Goal: Task Accomplishment & Management: Use online tool/utility

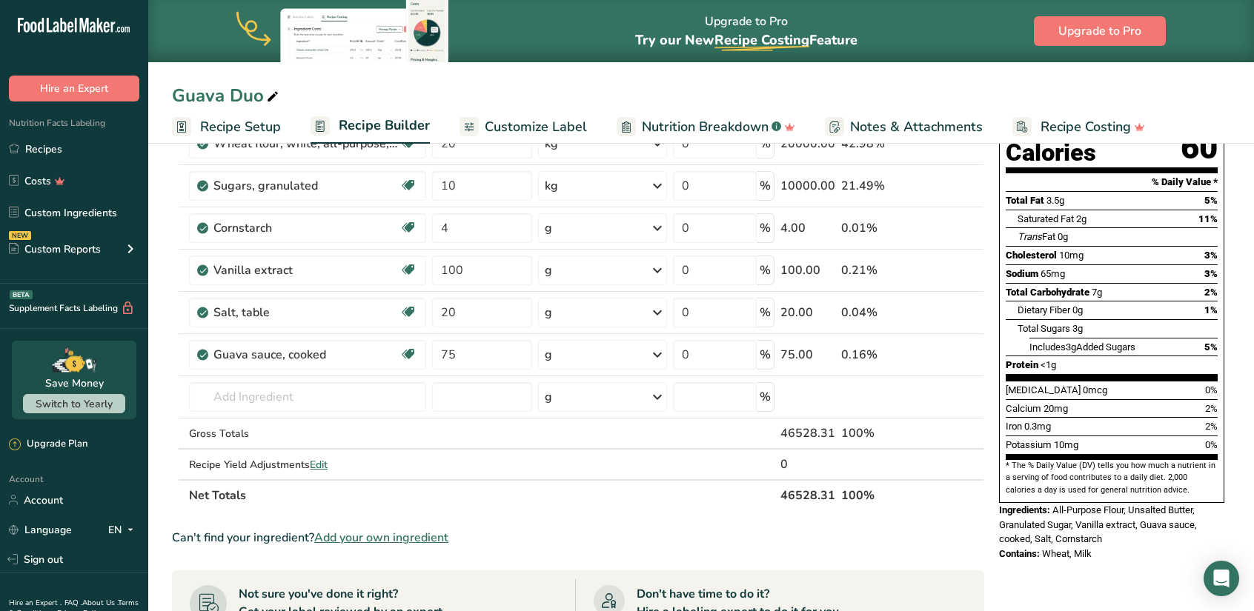
scroll to position [173, 0]
click at [522, 122] on span "Customize Label" at bounding box center [536, 127] width 102 height 20
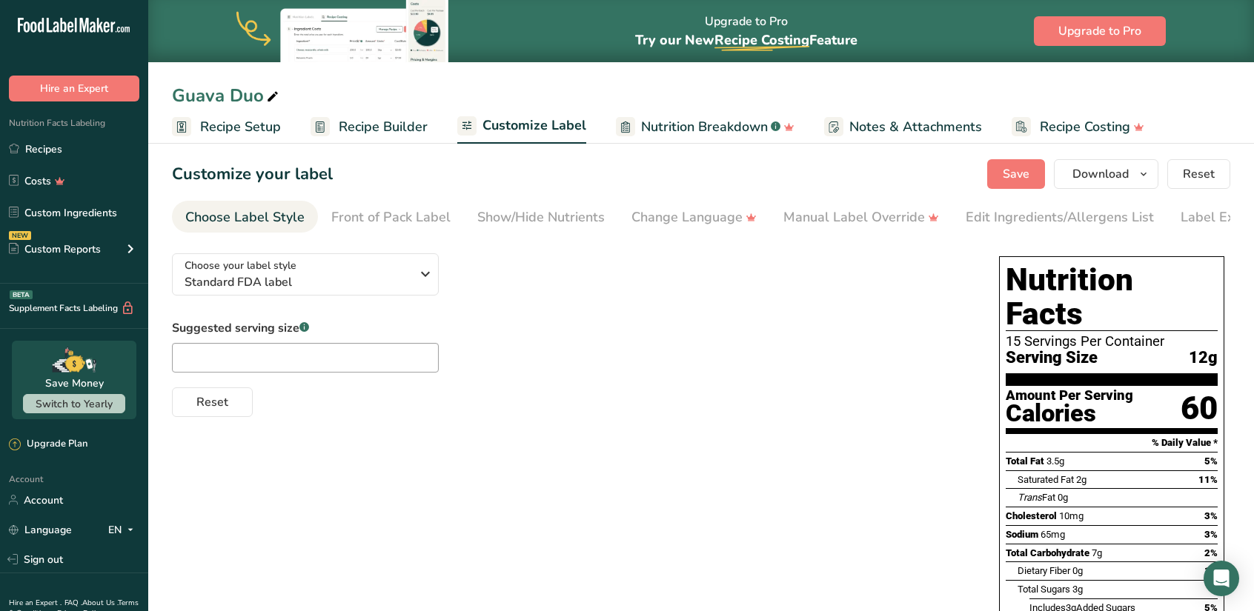
scroll to position [225, 0]
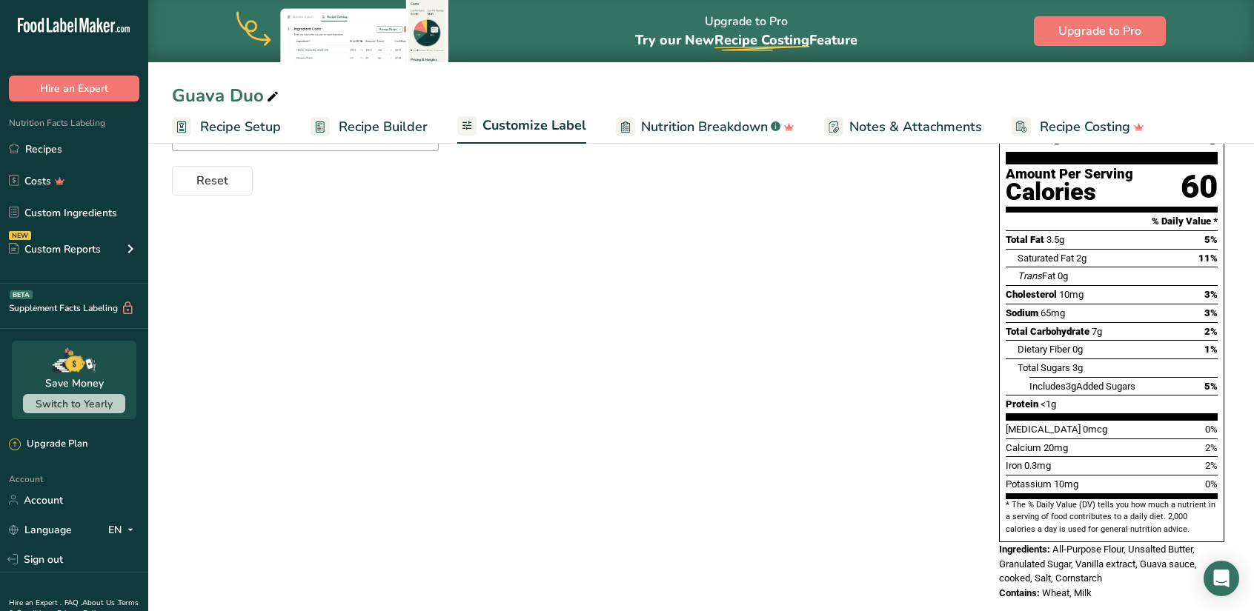
click at [387, 130] on span "Recipe Builder" at bounding box center [383, 127] width 89 height 20
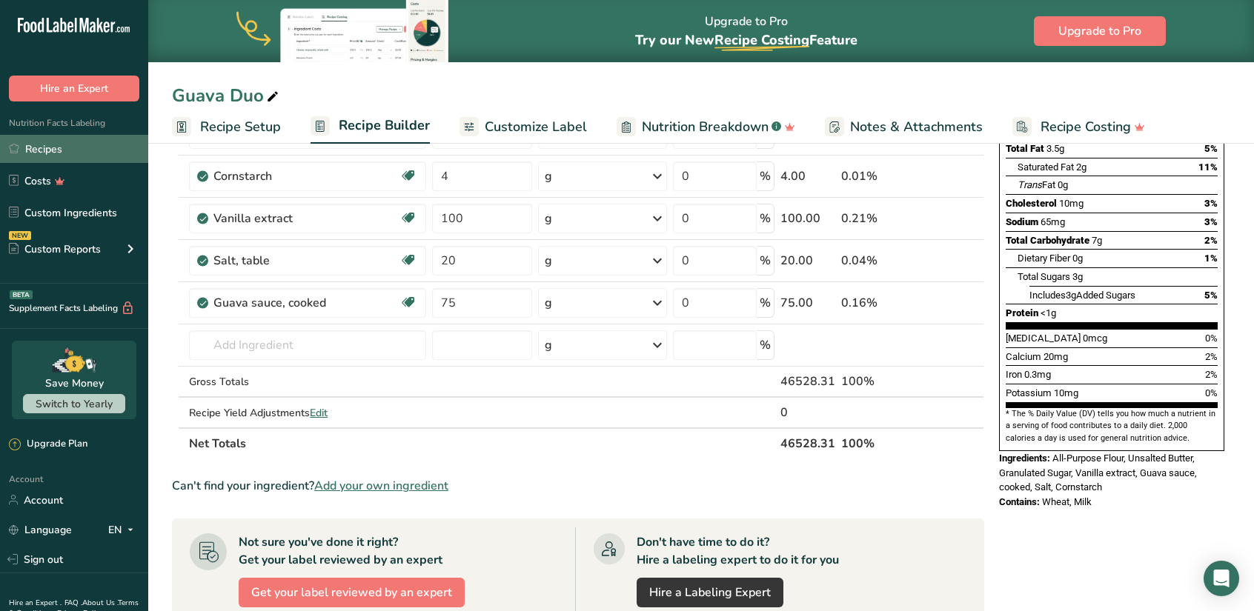
click at [51, 149] on link "Recipes" at bounding box center [74, 149] width 148 height 28
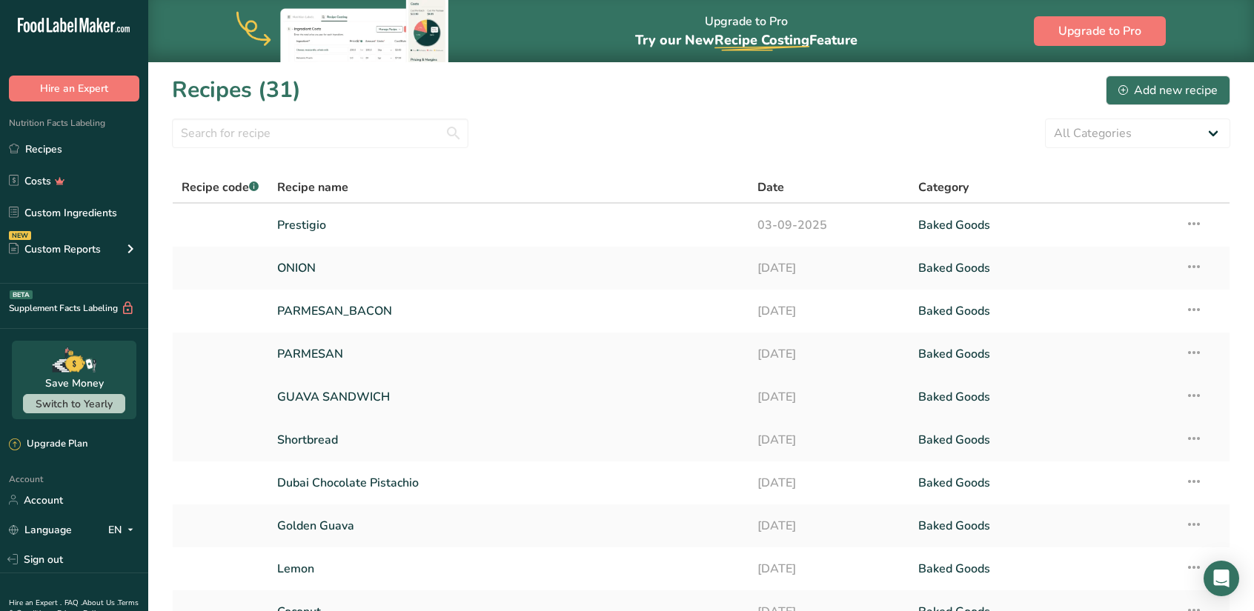
click at [333, 398] on link "GUAVA SANDWICH" at bounding box center [508, 397] width 463 height 31
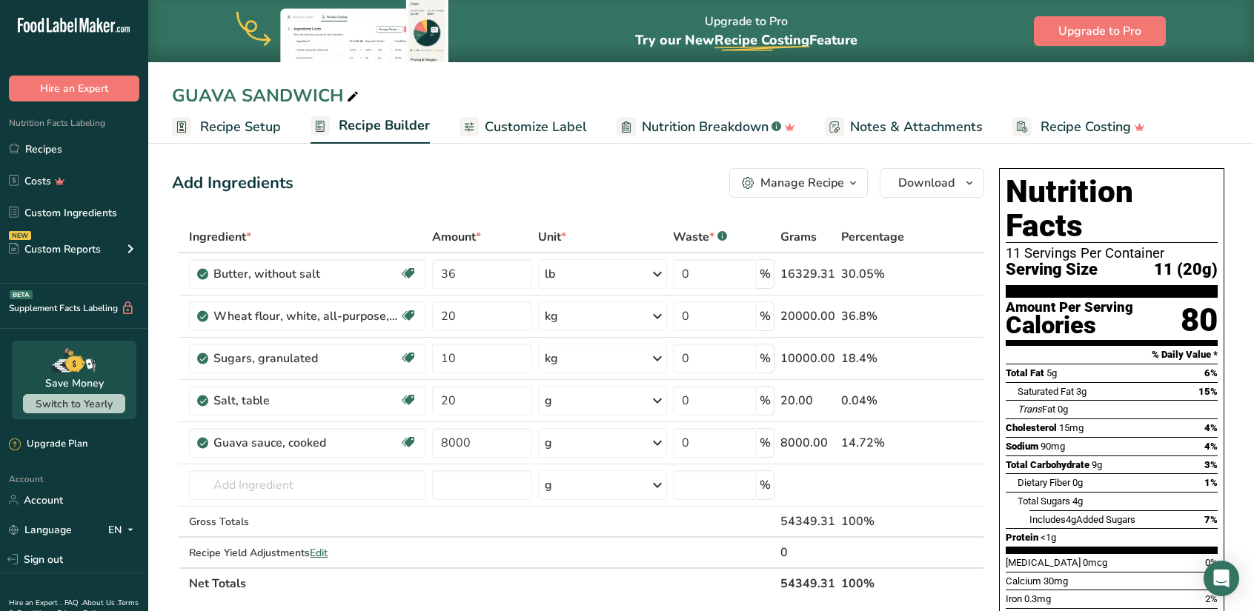
click at [517, 133] on span "Customize Label" at bounding box center [536, 127] width 102 height 20
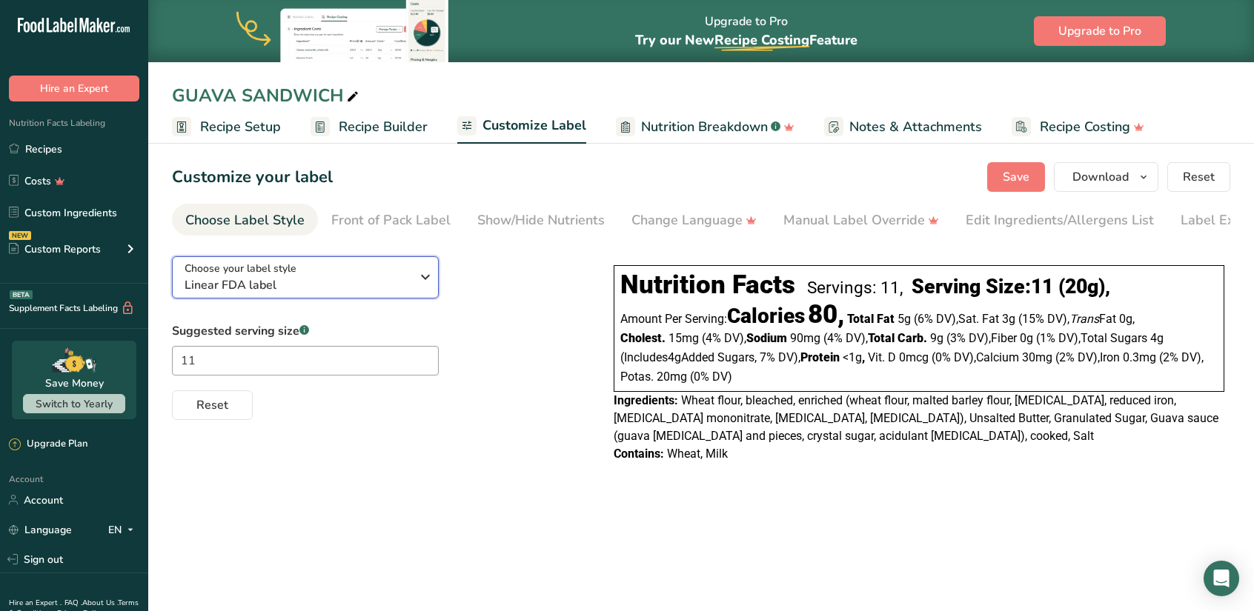
click at [422, 285] on icon "button" at bounding box center [425, 277] width 18 height 27
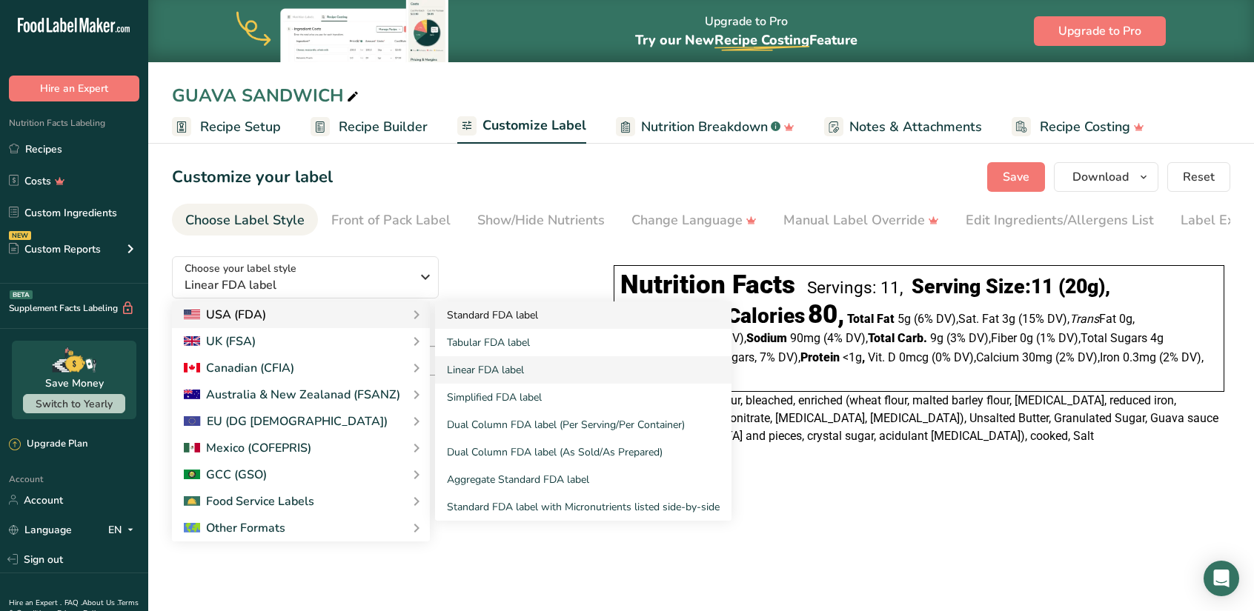
click at [462, 316] on link "Standard FDA label" at bounding box center [583, 315] width 296 height 27
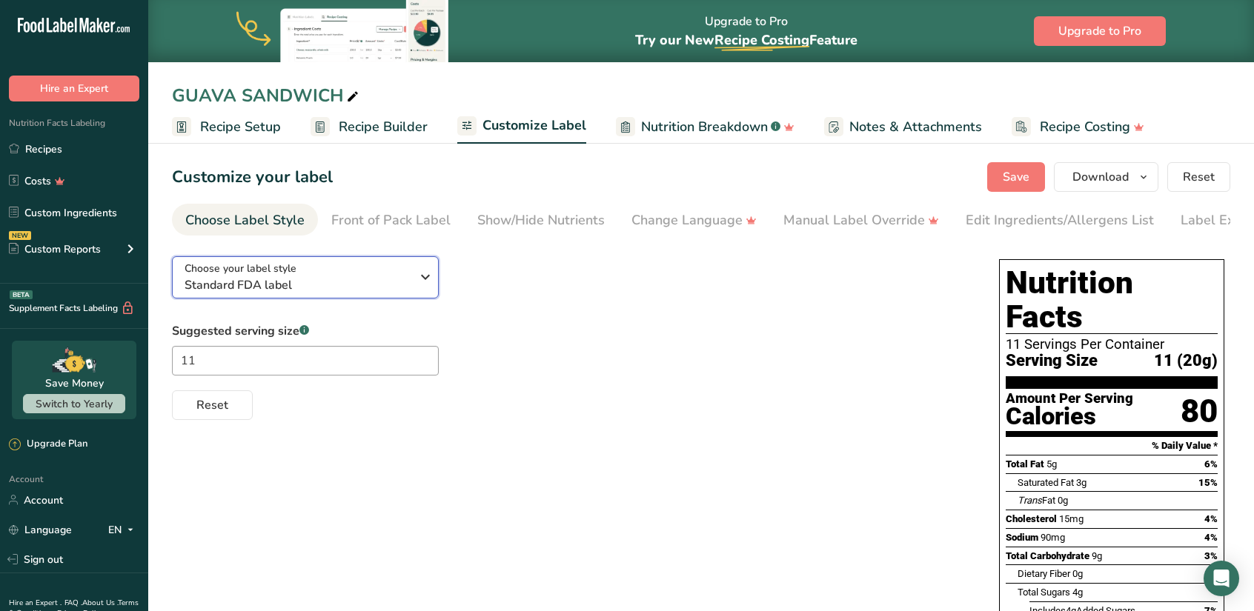
click at [424, 277] on icon "button" at bounding box center [425, 277] width 18 height 27
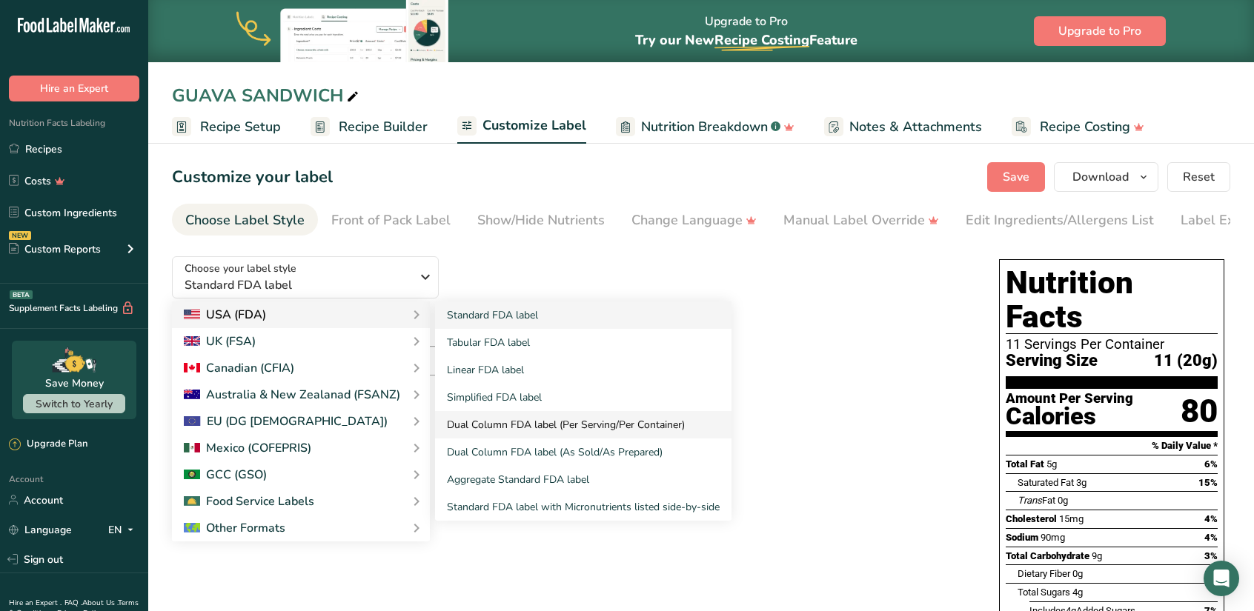
click at [471, 421] on link "Dual Column FDA label (Per Serving/Per Container)" at bounding box center [583, 424] width 296 height 27
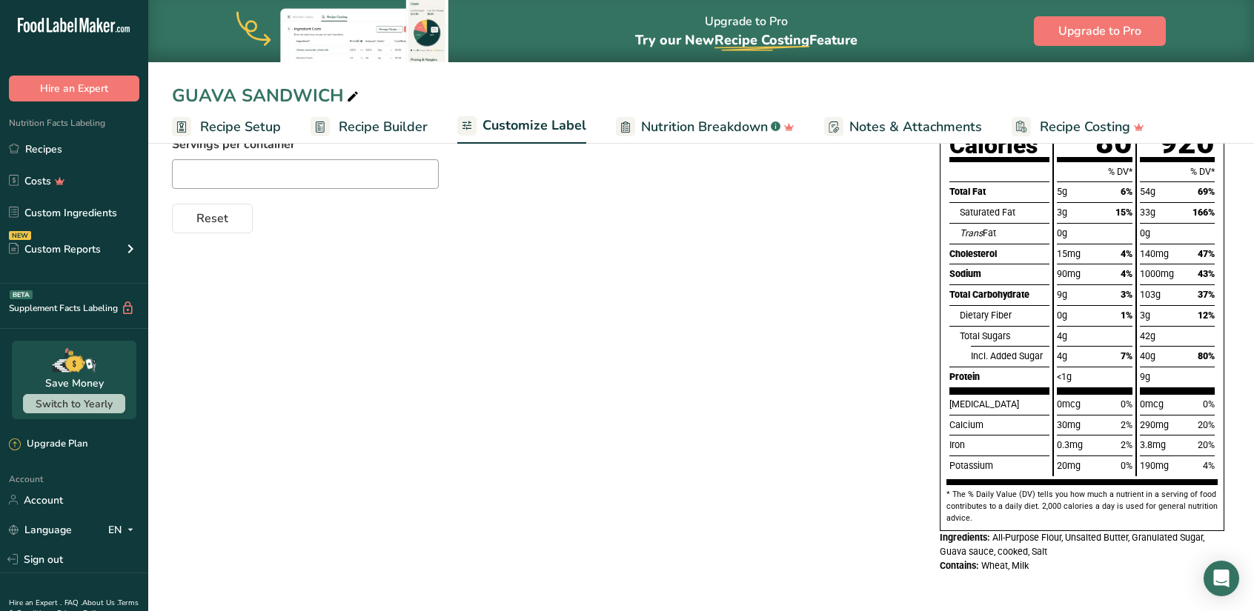
scroll to position [105, 0]
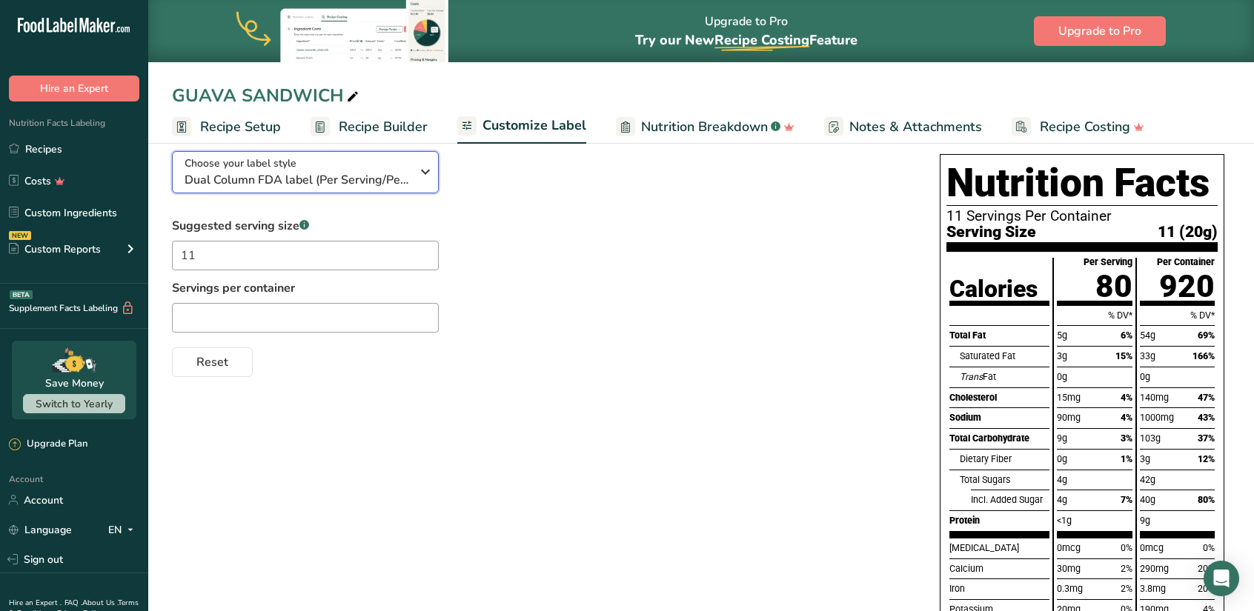
click at [422, 176] on icon "button" at bounding box center [425, 172] width 18 height 27
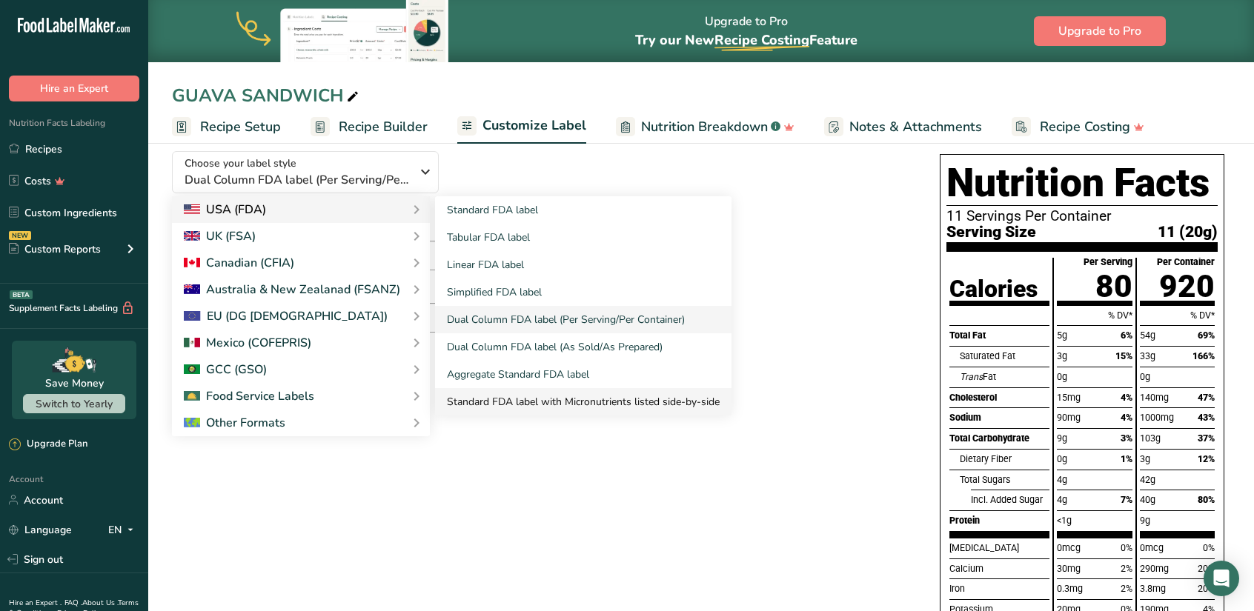
click at [531, 396] on link "Standard FDA label with Micronutrients listed side-by-side" at bounding box center [583, 401] width 296 height 27
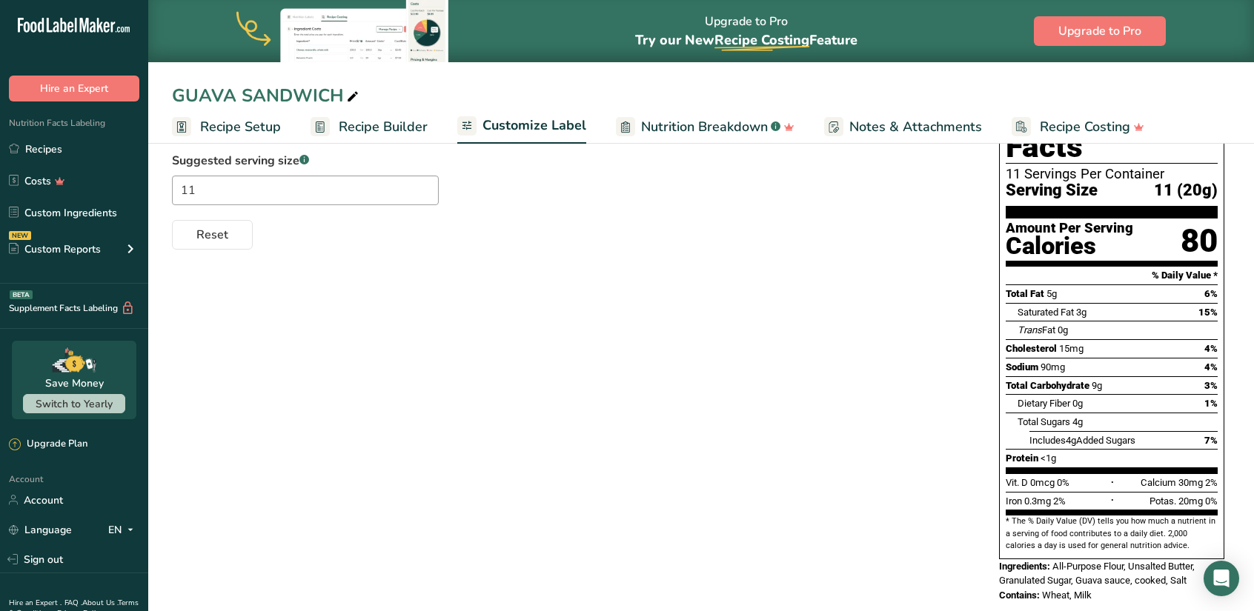
scroll to position [73, 0]
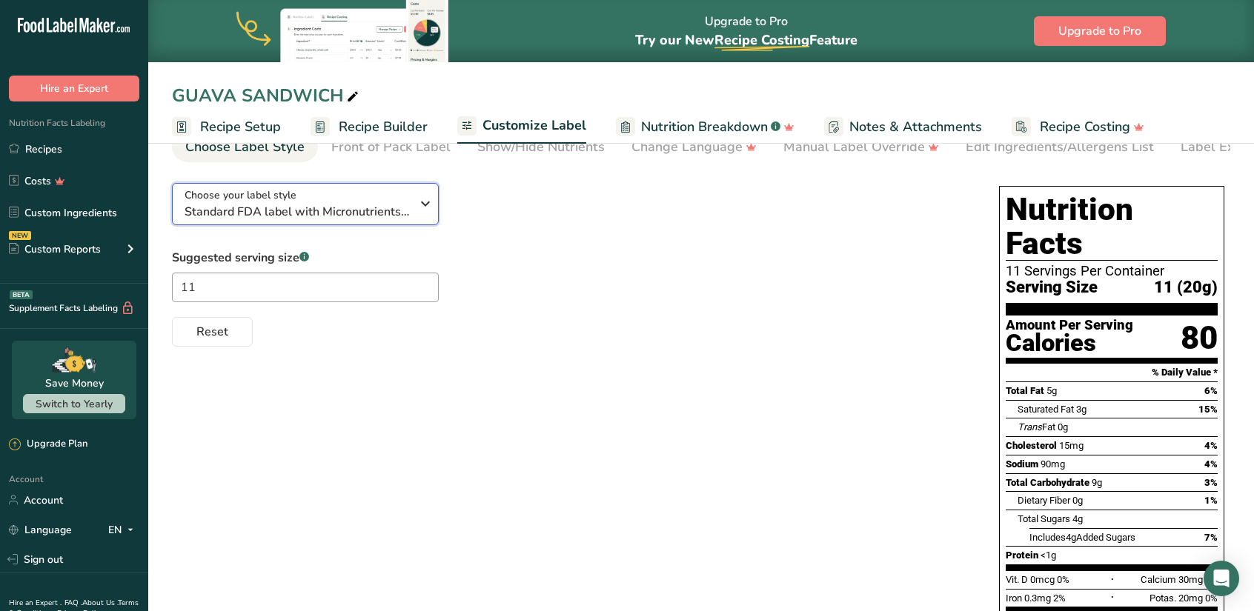
click at [418, 212] on icon "button" at bounding box center [425, 203] width 18 height 27
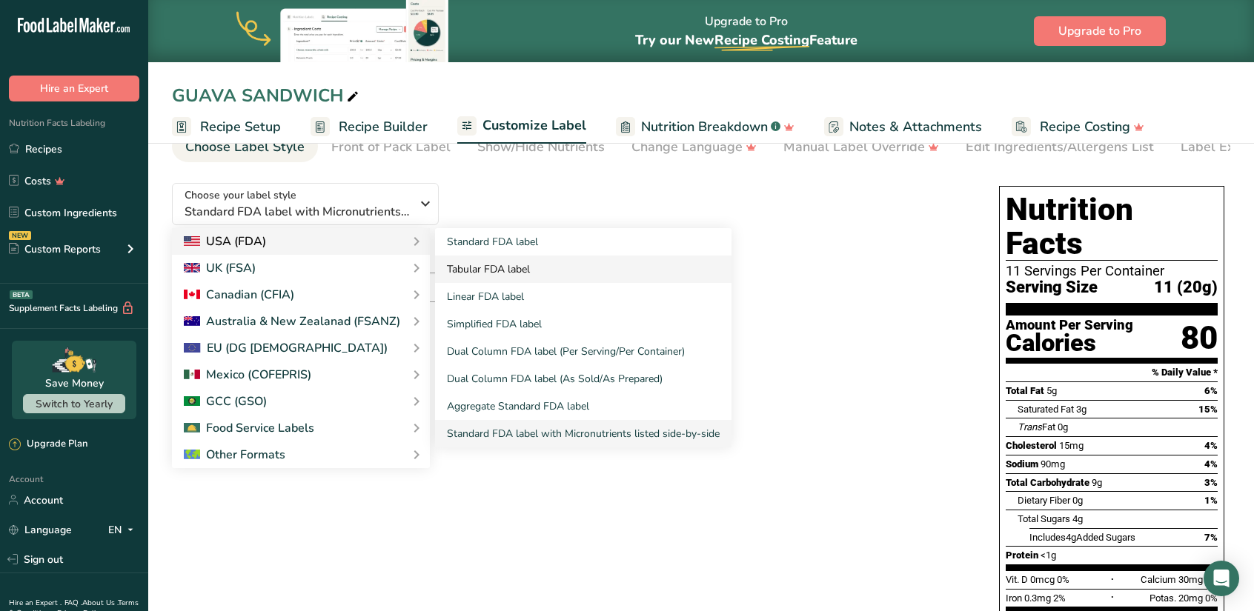
click at [494, 273] on link "Tabular FDA label" at bounding box center [583, 269] width 296 height 27
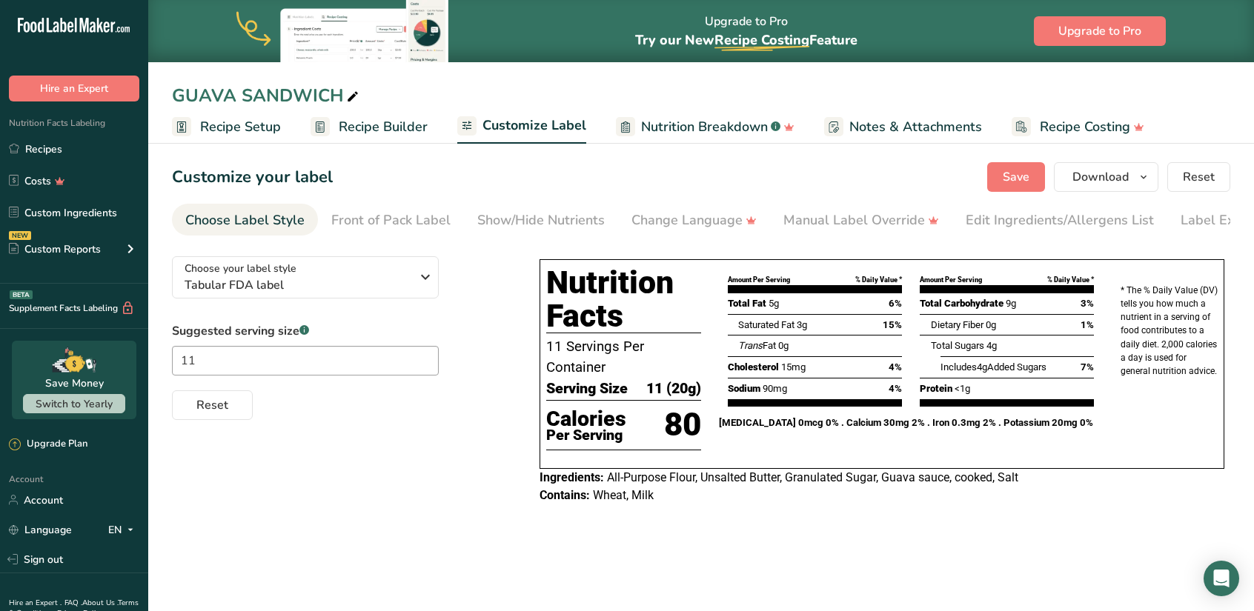
scroll to position [0, 0]
click at [429, 287] on icon "button" at bounding box center [425, 277] width 18 height 27
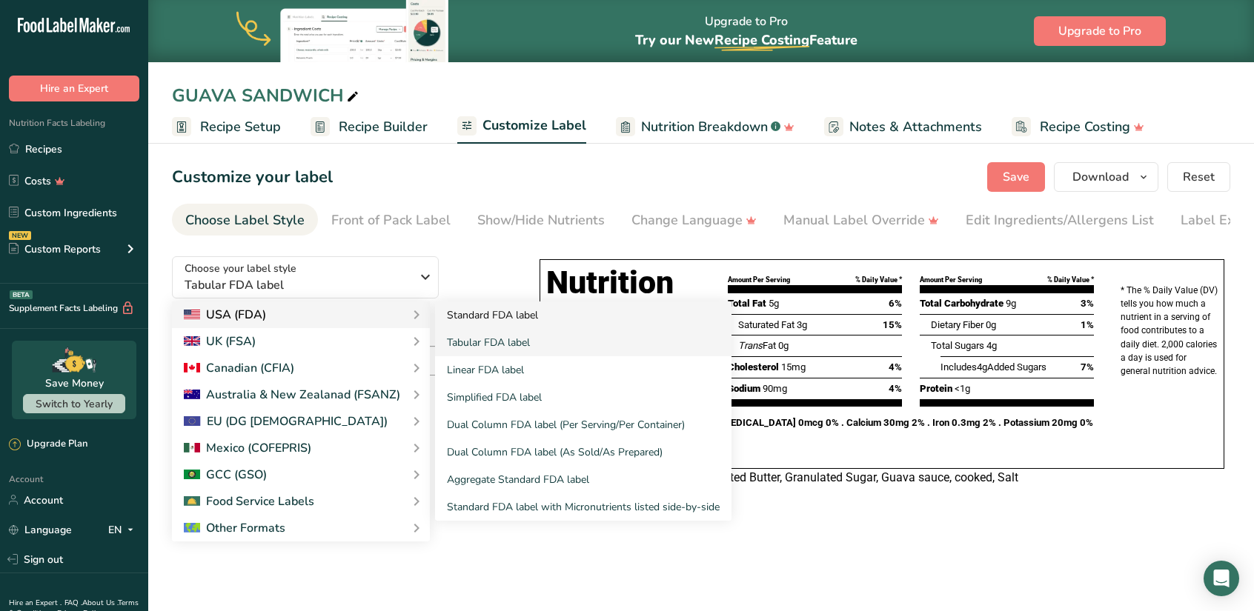
click at [452, 315] on link "Standard FDA label" at bounding box center [583, 315] width 296 height 27
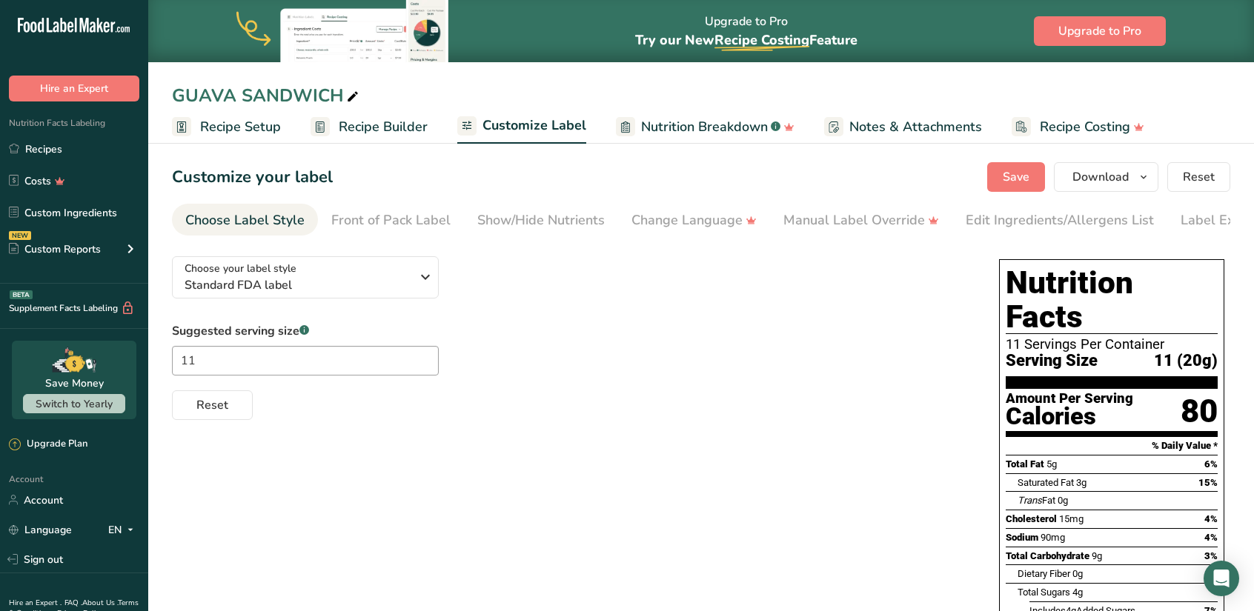
scroll to position [210, 0]
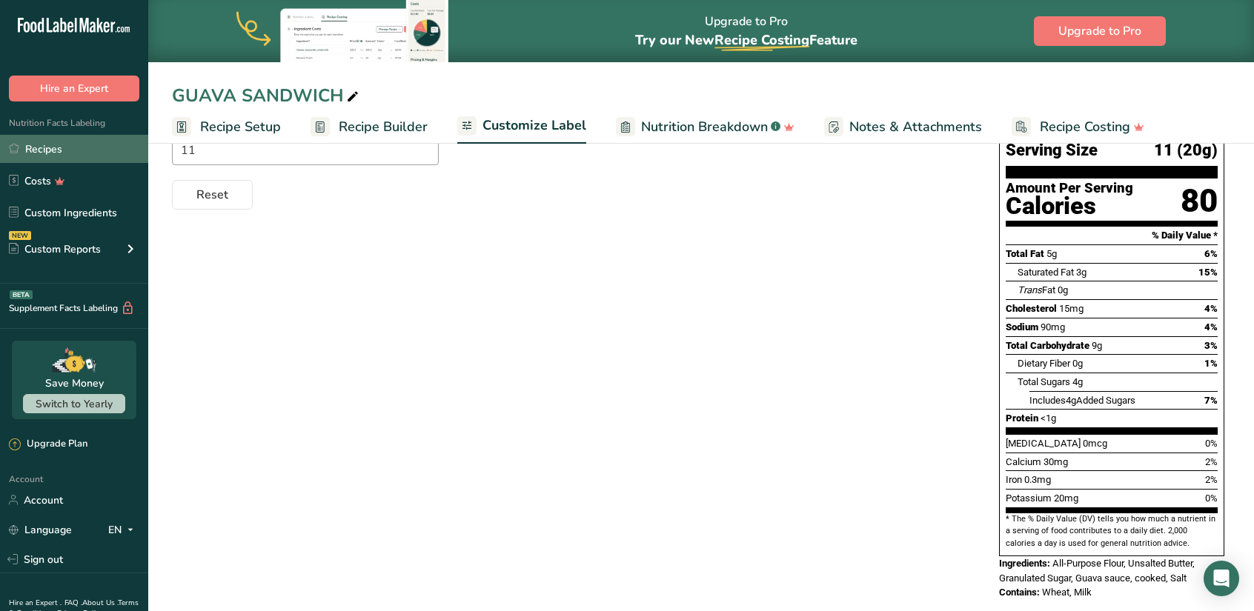
click at [35, 143] on link "Recipes" at bounding box center [74, 149] width 148 height 28
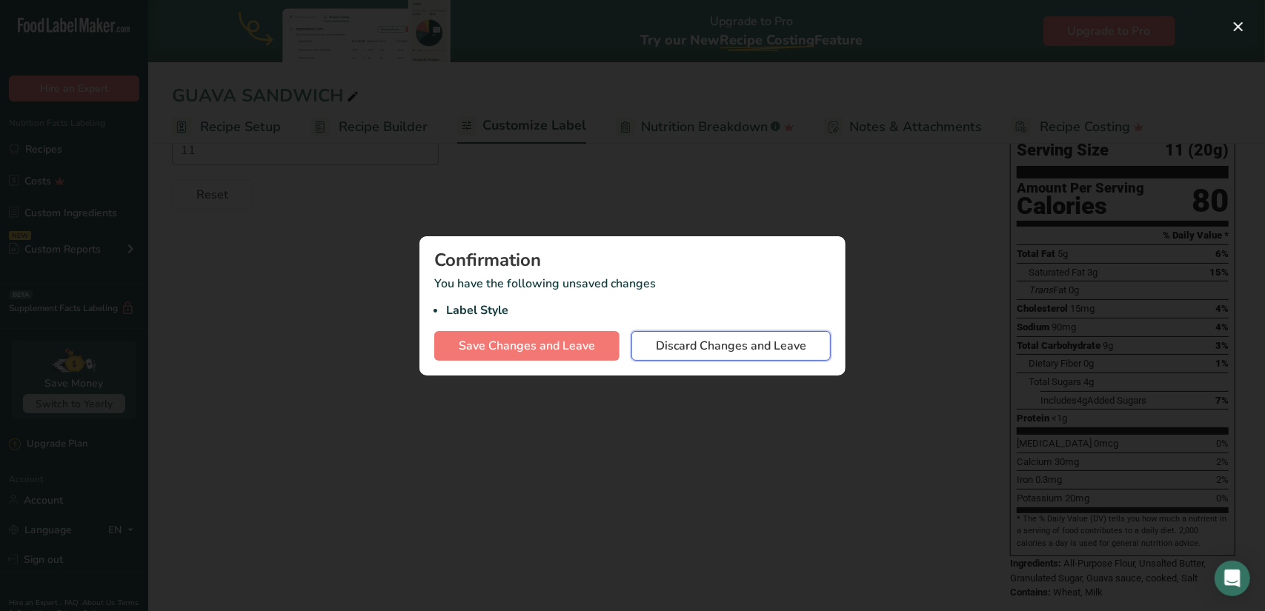
click at [679, 351] on span "Discard Changes and Leave" at bounding box center [731, 346] width 150 height 18
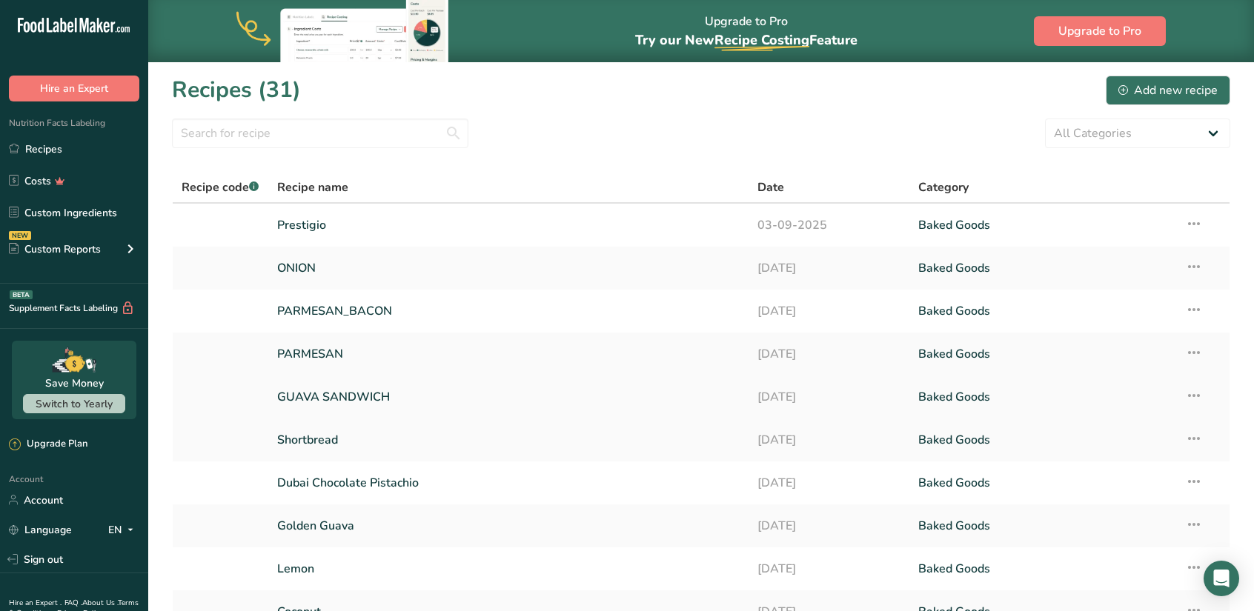
click at [335, 393] on link "GUAVA SANDWICH" at bounding box center [508, 397] width 463 height 31
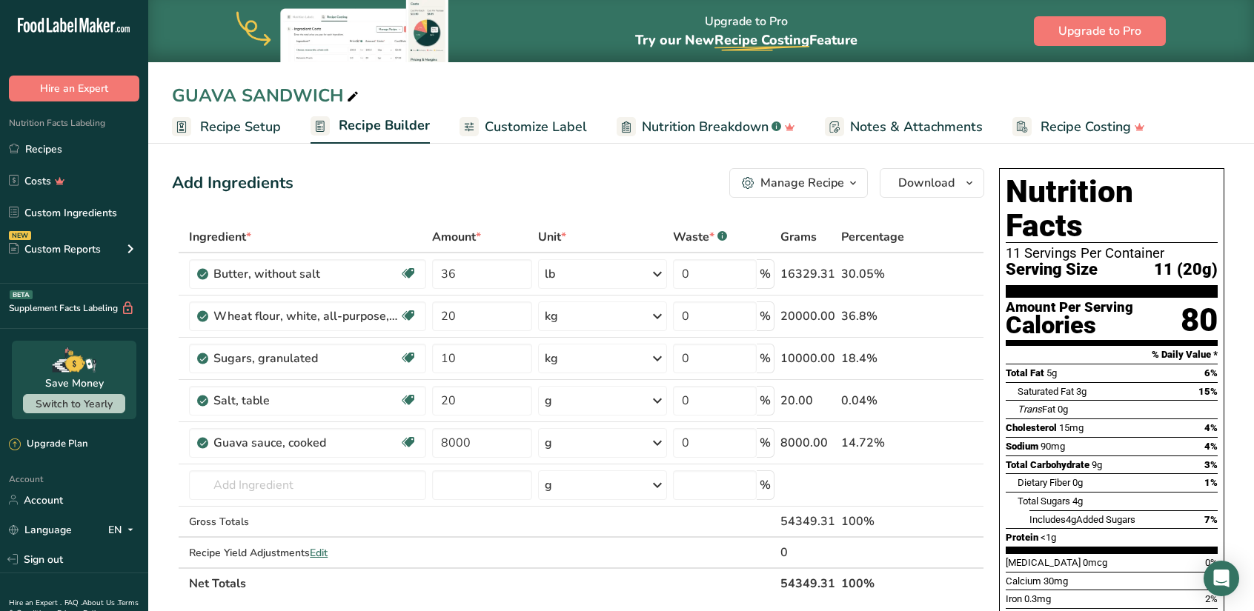
click at [528, 127] on span "Customize Label" at bounding box center [536, 127] width 102 height 20
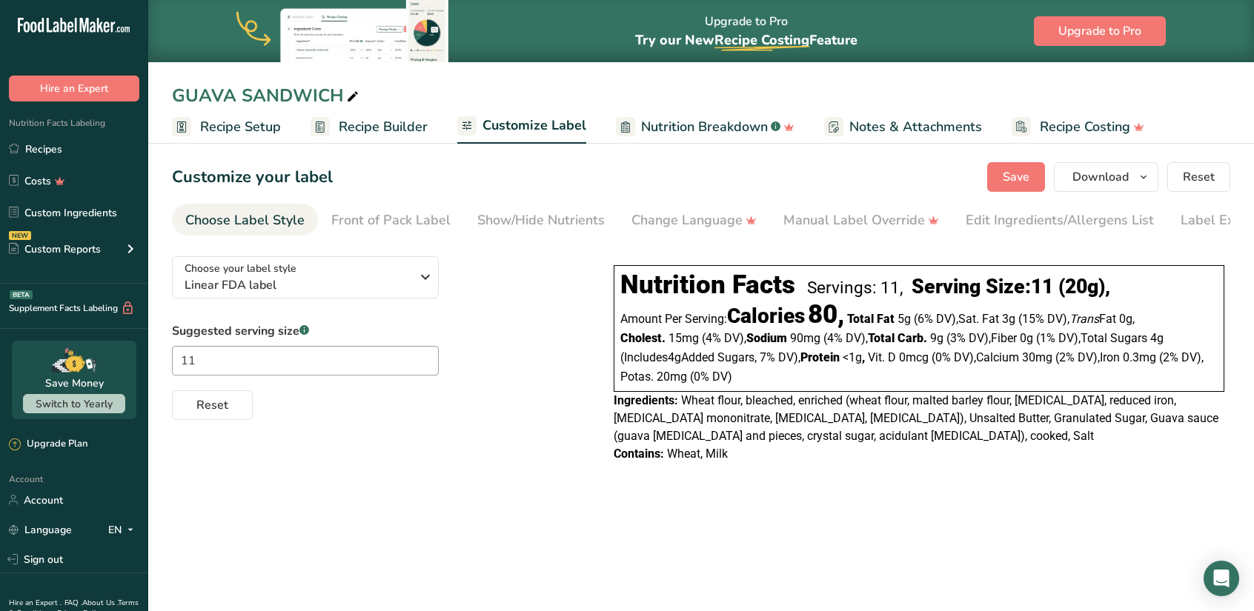
click at [388, 122] on span "Recipe Builder" at bounding box center [383, 127] width 89 height 20
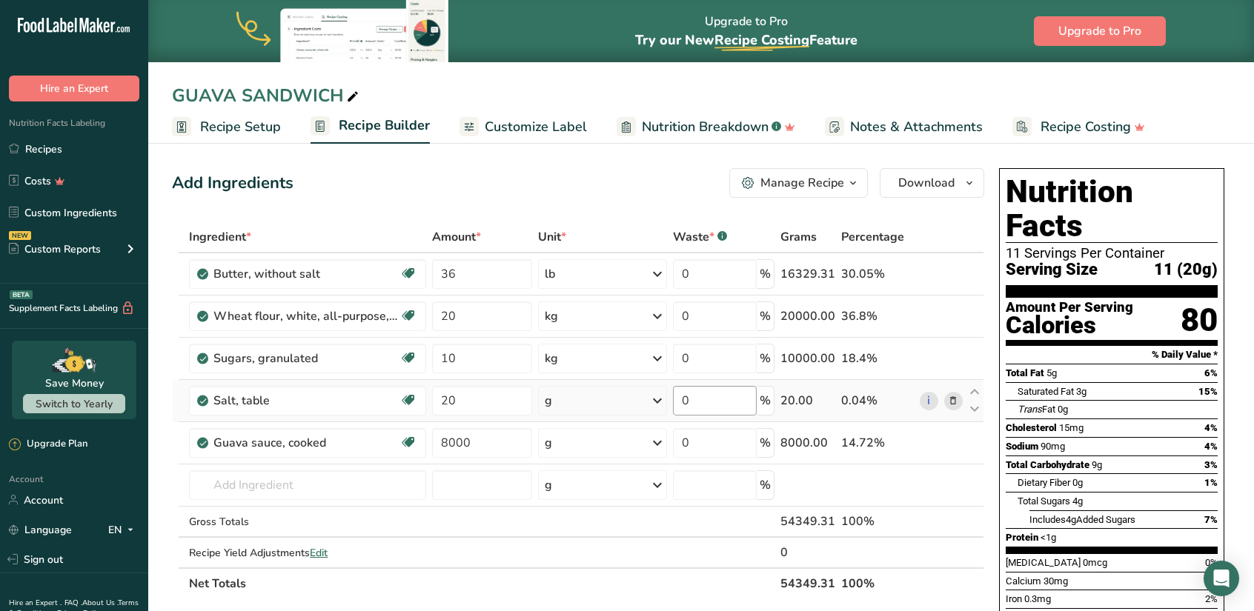
scroll to position [230, 0]
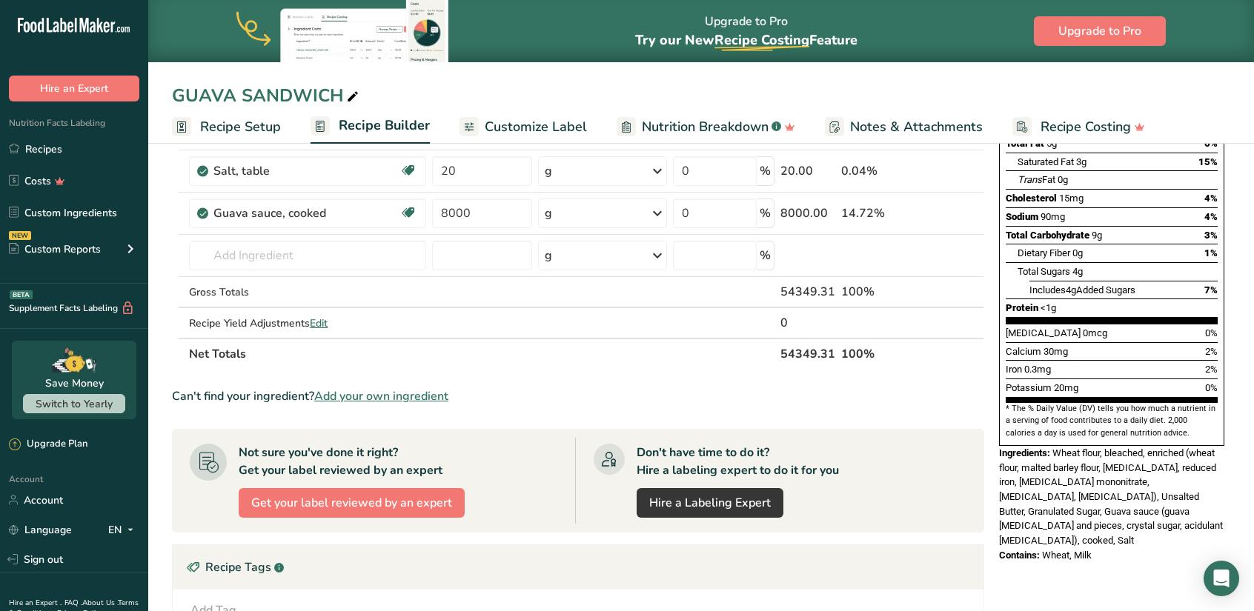
click at [1037, 283] on div "Includes 4g Added Sugars" at bounding box center [1082, 290] width 106 height 15
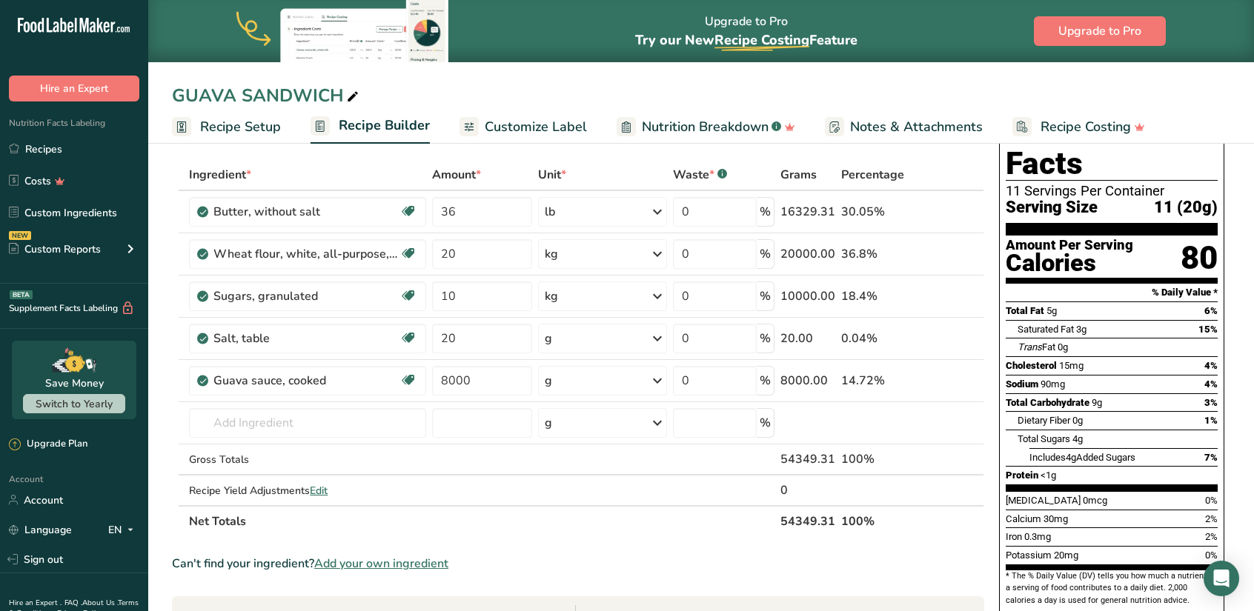
scroll to position [0, 0]
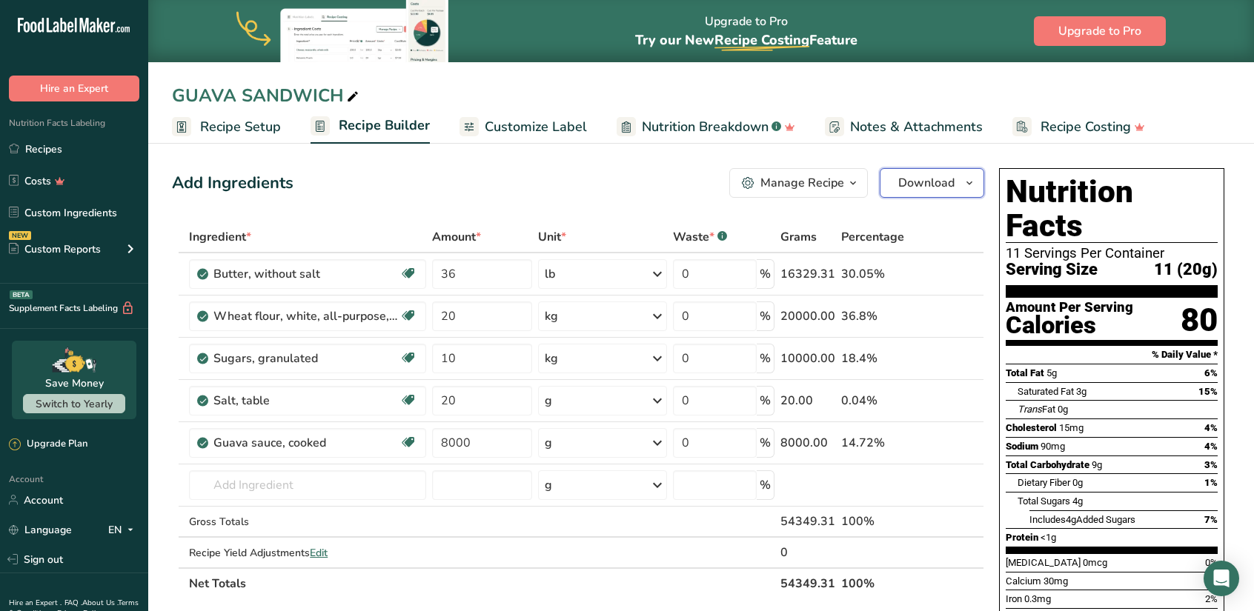
click at [937, 189] on span "Download" at bounding box center [926, 183] width 56 height 18
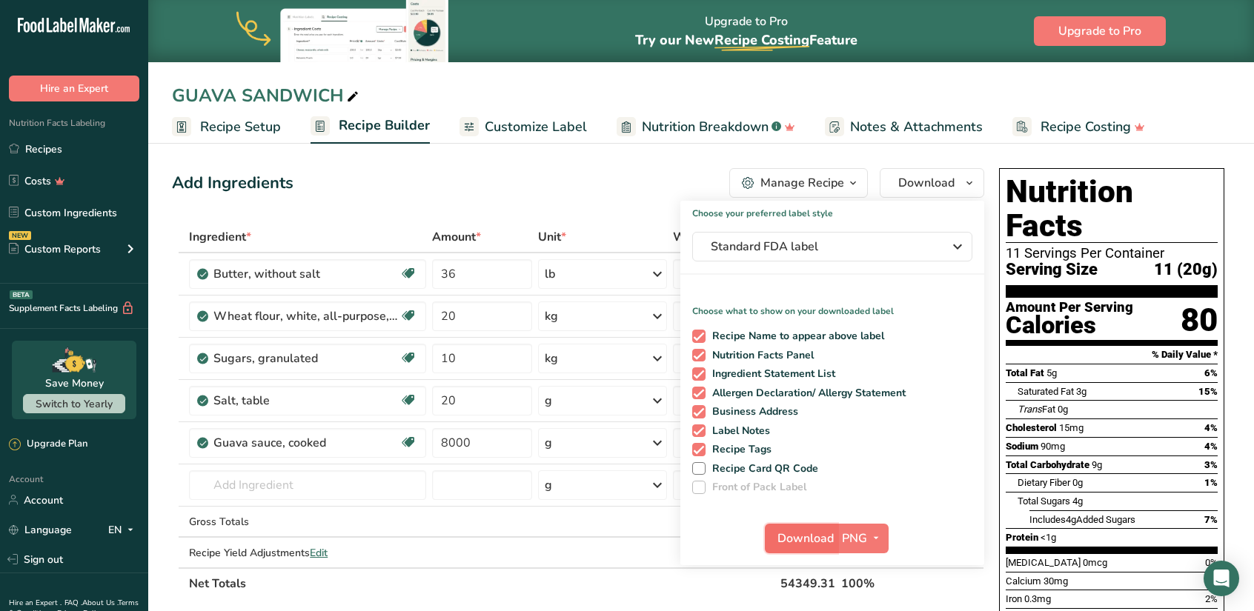
click at [823, 534] on span "Download" at bounding box center [805, 539] width 56 height 18
click at [50, 149] on link "Recipes" at bounding box center [74, 149] width 148 height 28
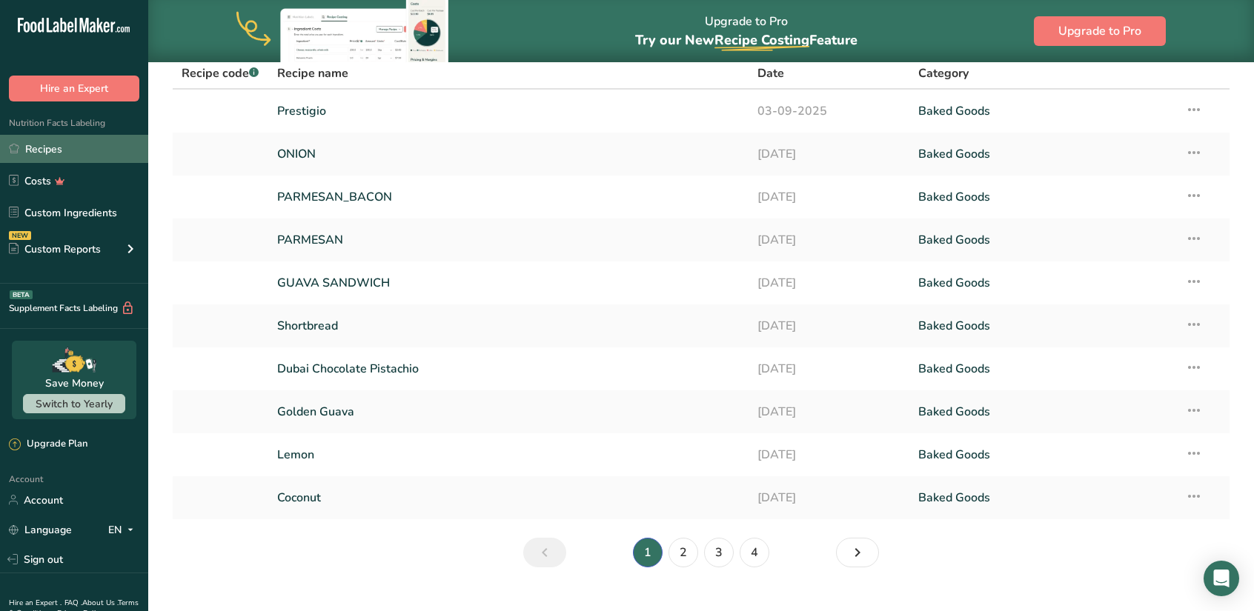
scroll to position [115, 0]
click at [683, 553] on link "2" at bounding box center [683, 552] width 30 height 30
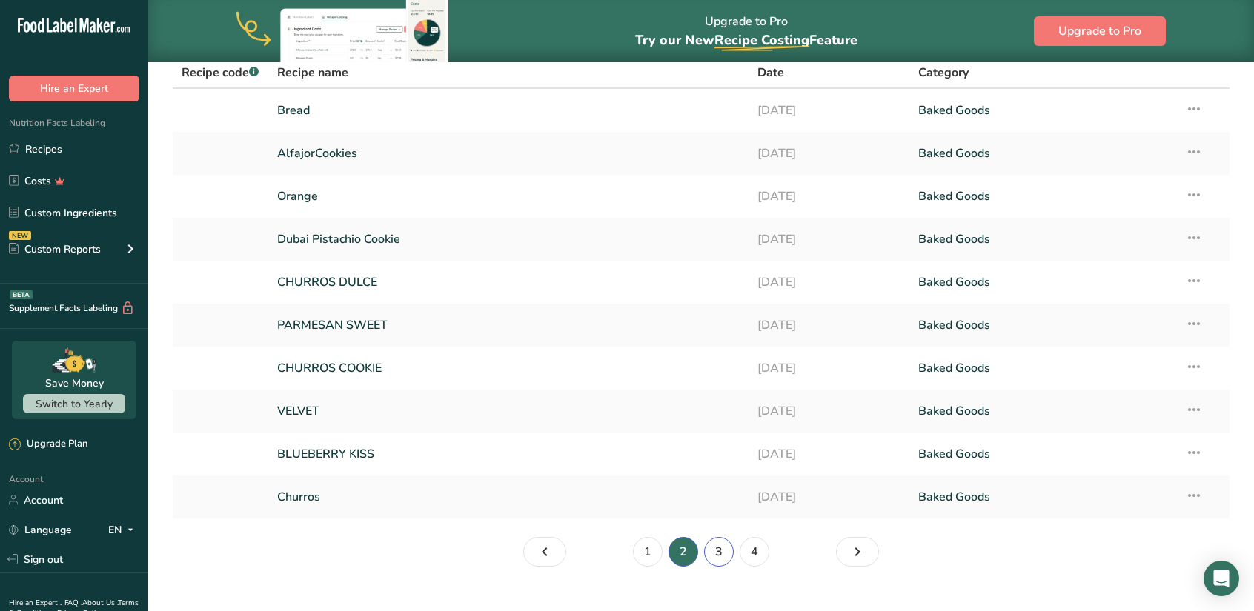
click at [725, 559] on link "3" at bounding box center [719, 552] width 30 height 30
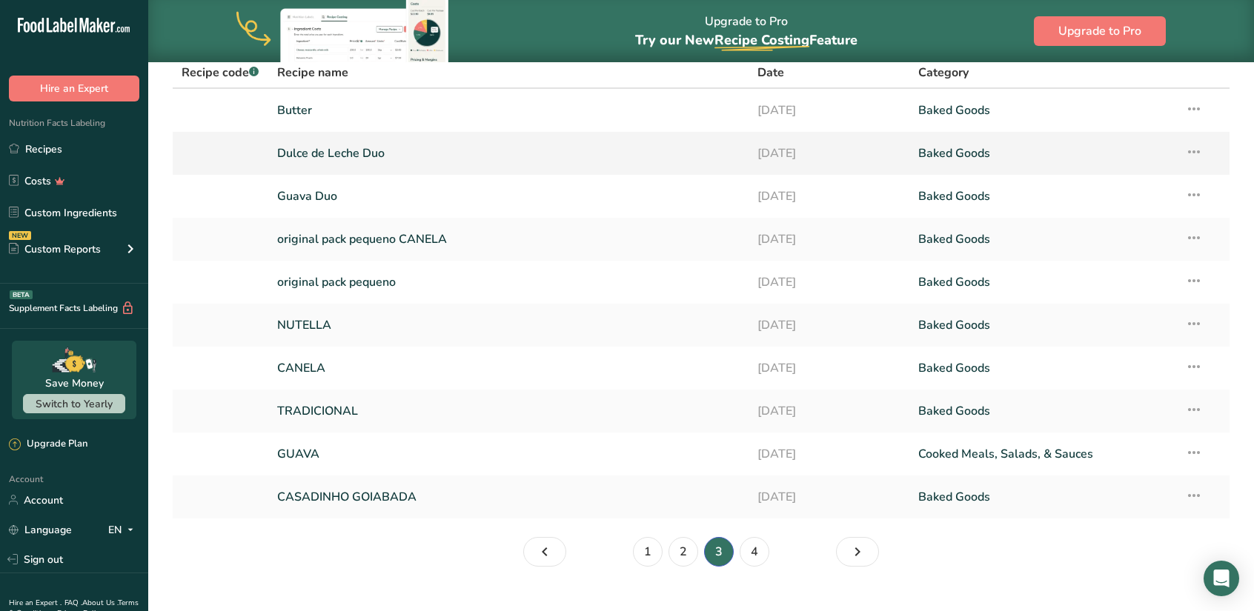
click at [365, 158] on link "Dulce de Leche Duo" at bounding box center [508, 153] width 463 height 31
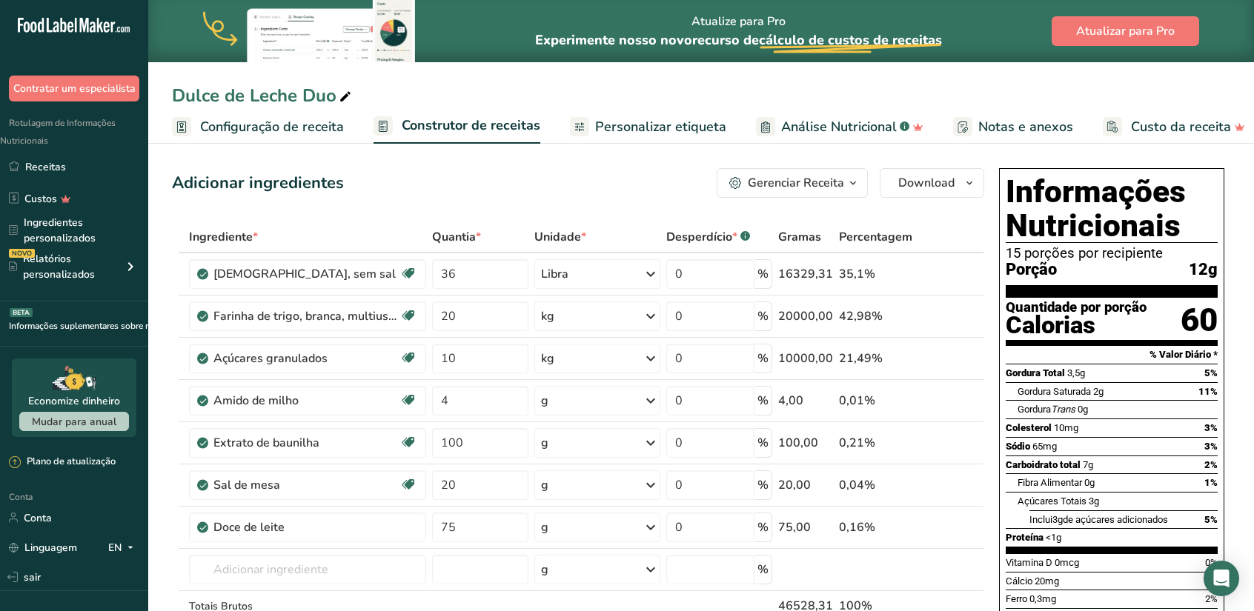
click at [650, 121] on font "Personalizar etiqueta" at bounding box center [660, 127] width 131 height 18
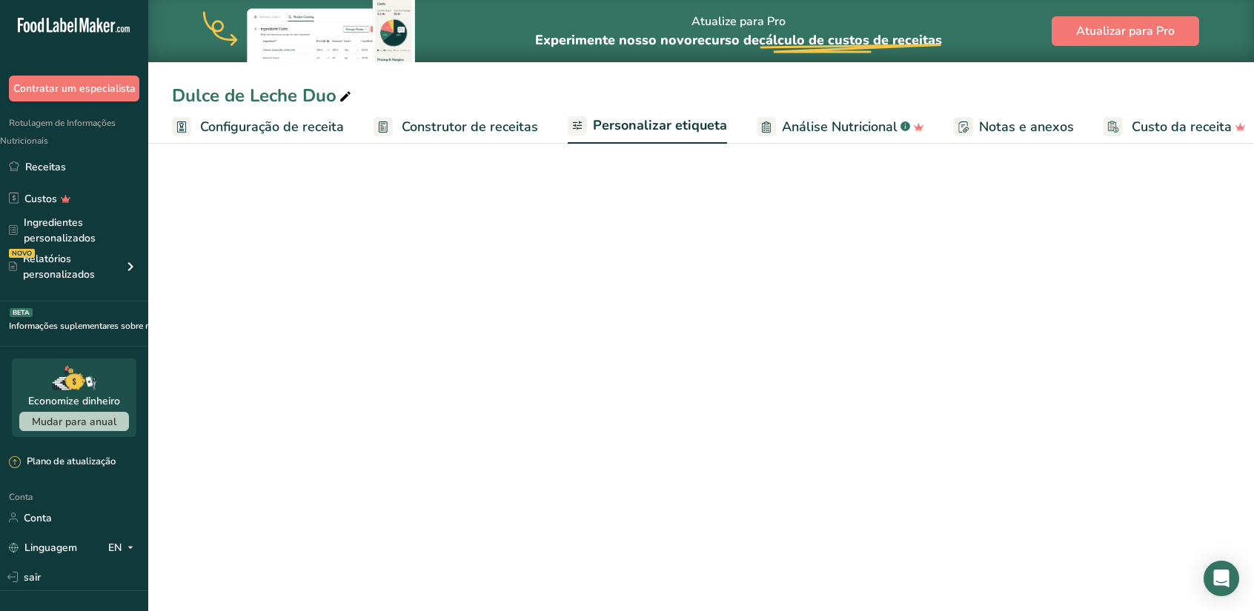
scroll to position [0, 11]
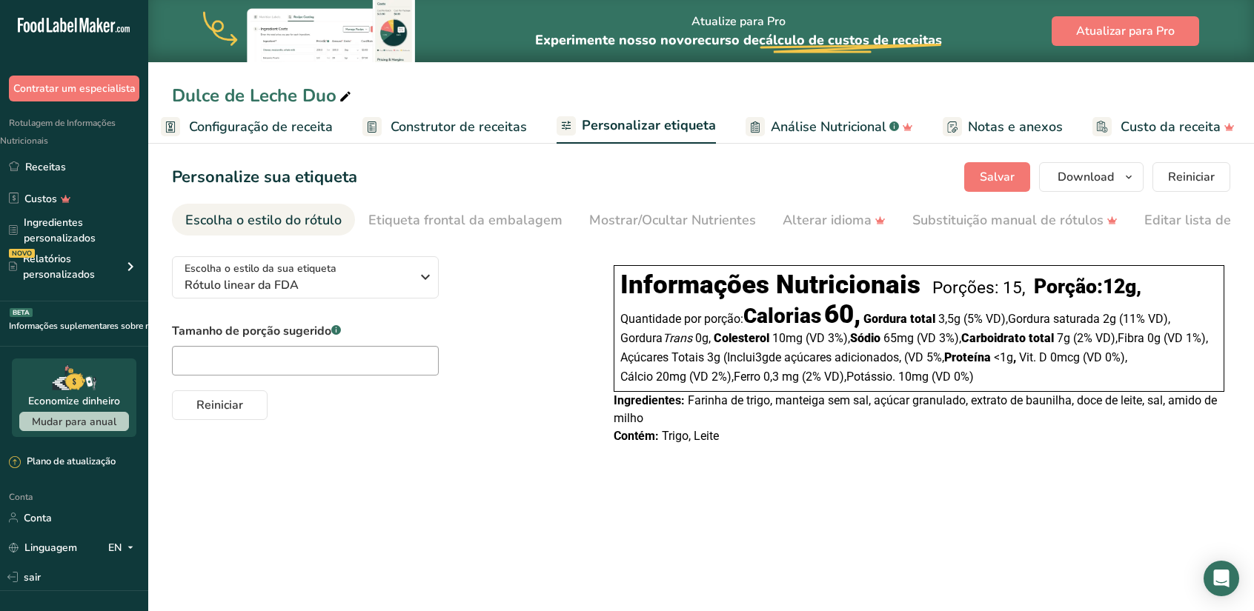
click at [737, 531] on main "Atualize para Pro Experimente nosso novo recurso de cálculo de custos de receit…" at bounding box center [627, 305] width 1254 height 611
